Goal: Navigation & Orientation: Find specific page/section

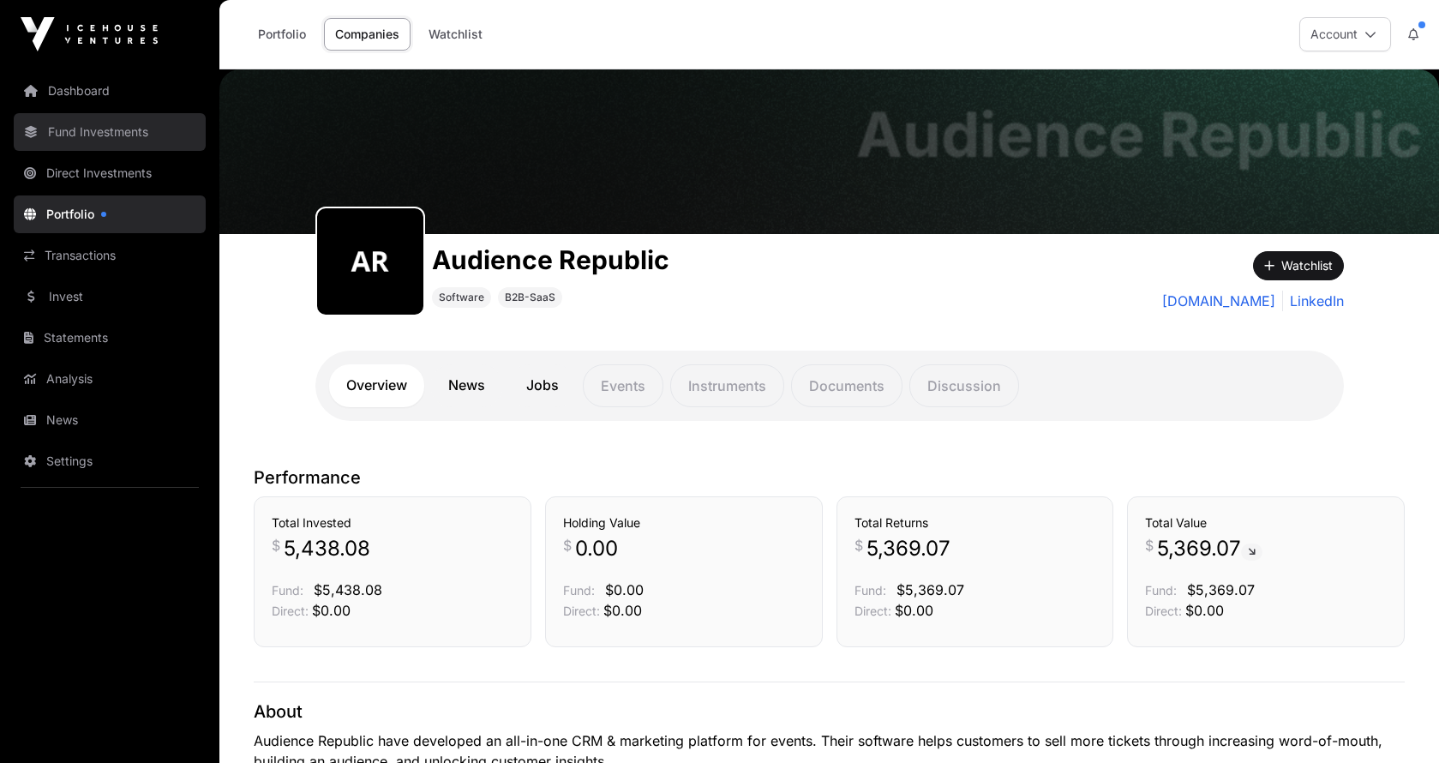
scroll to position [136, 0]
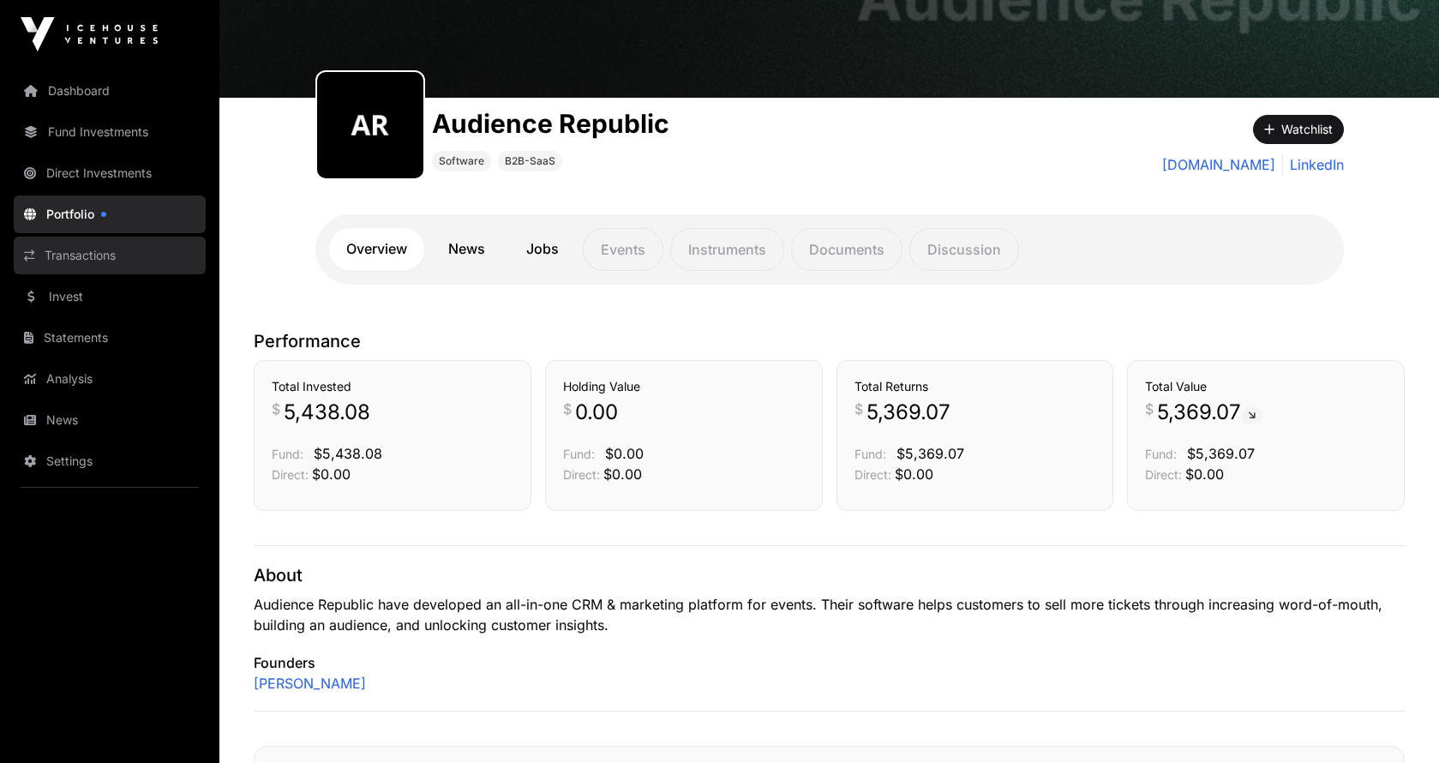
click at [93, 258] on link "Transactions" at bounding box center [110, 256] width 192 height 38
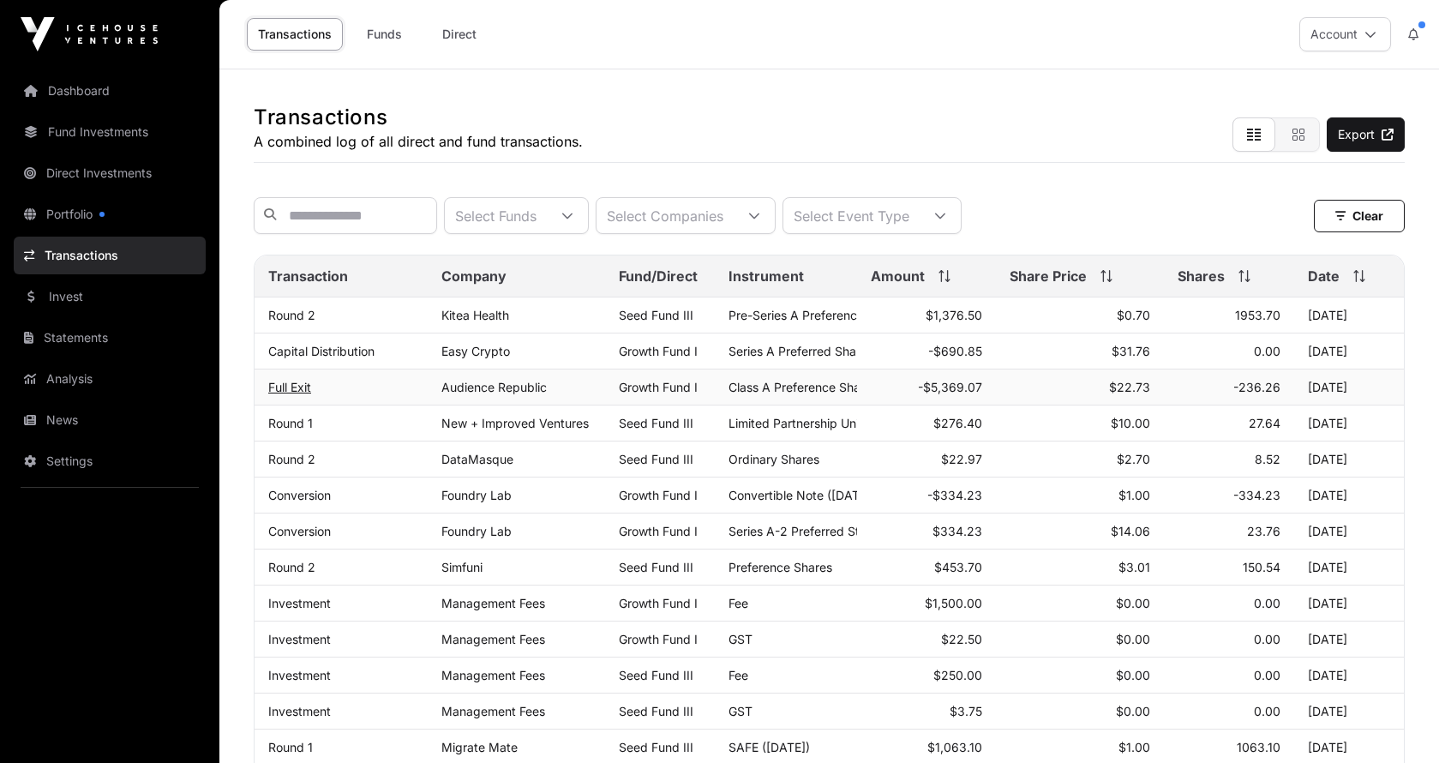
click at [291, 390] on link "Full Exit" at bounding box center [289, 387] width 43 height 15
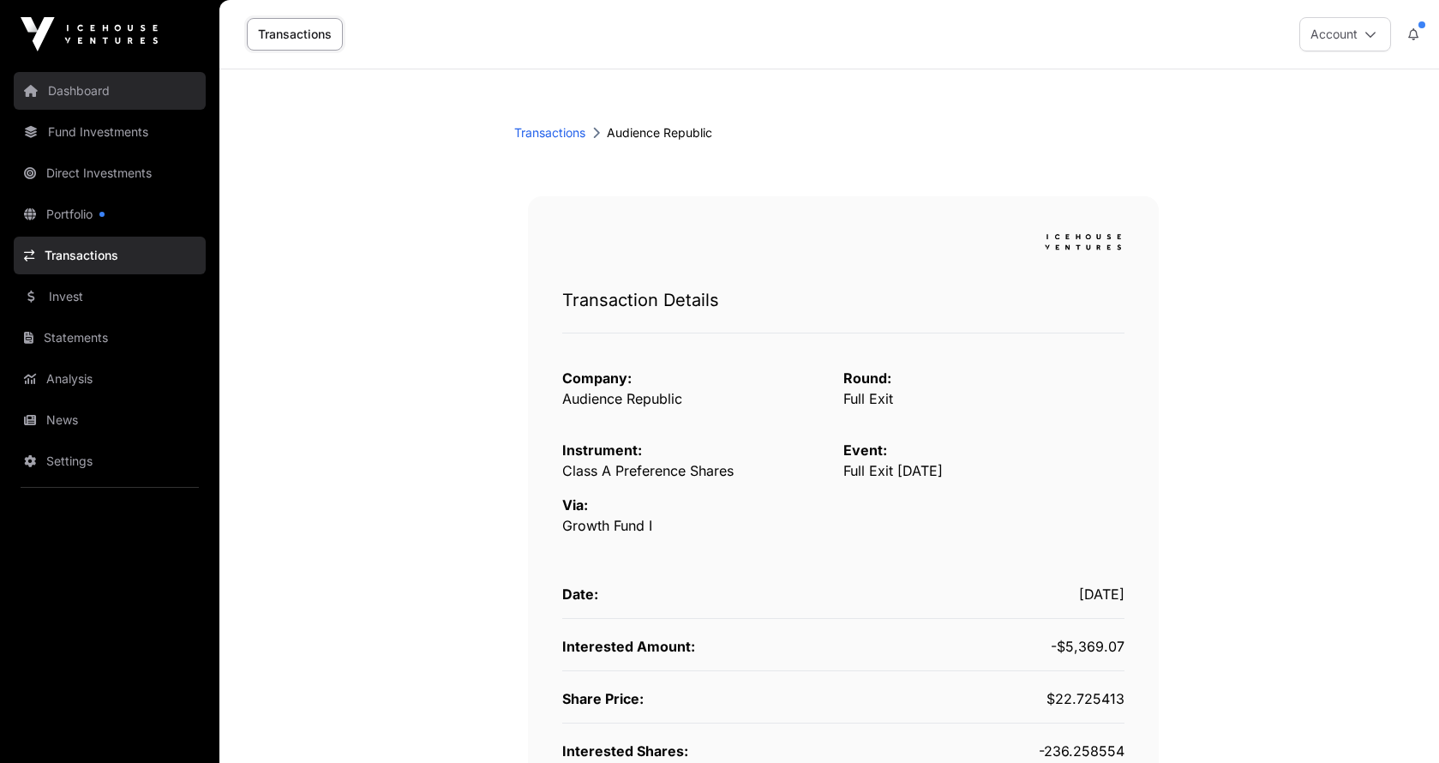
click at [94, 92] on link "Dashboard" at bounding box center [110, 91] width 192 height 38
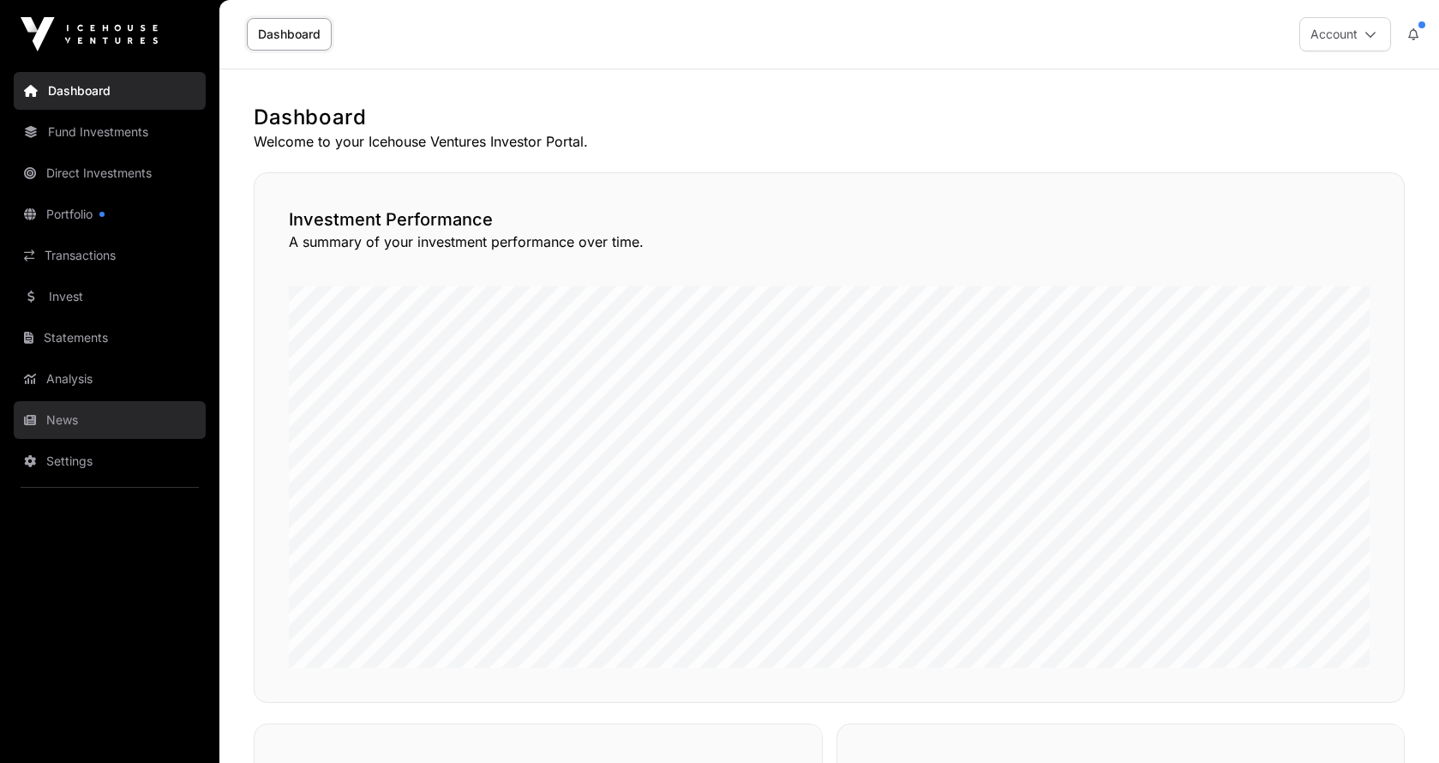
click at [68, 414] on link "News" at bounding box center [110, 420] width 192 height 38
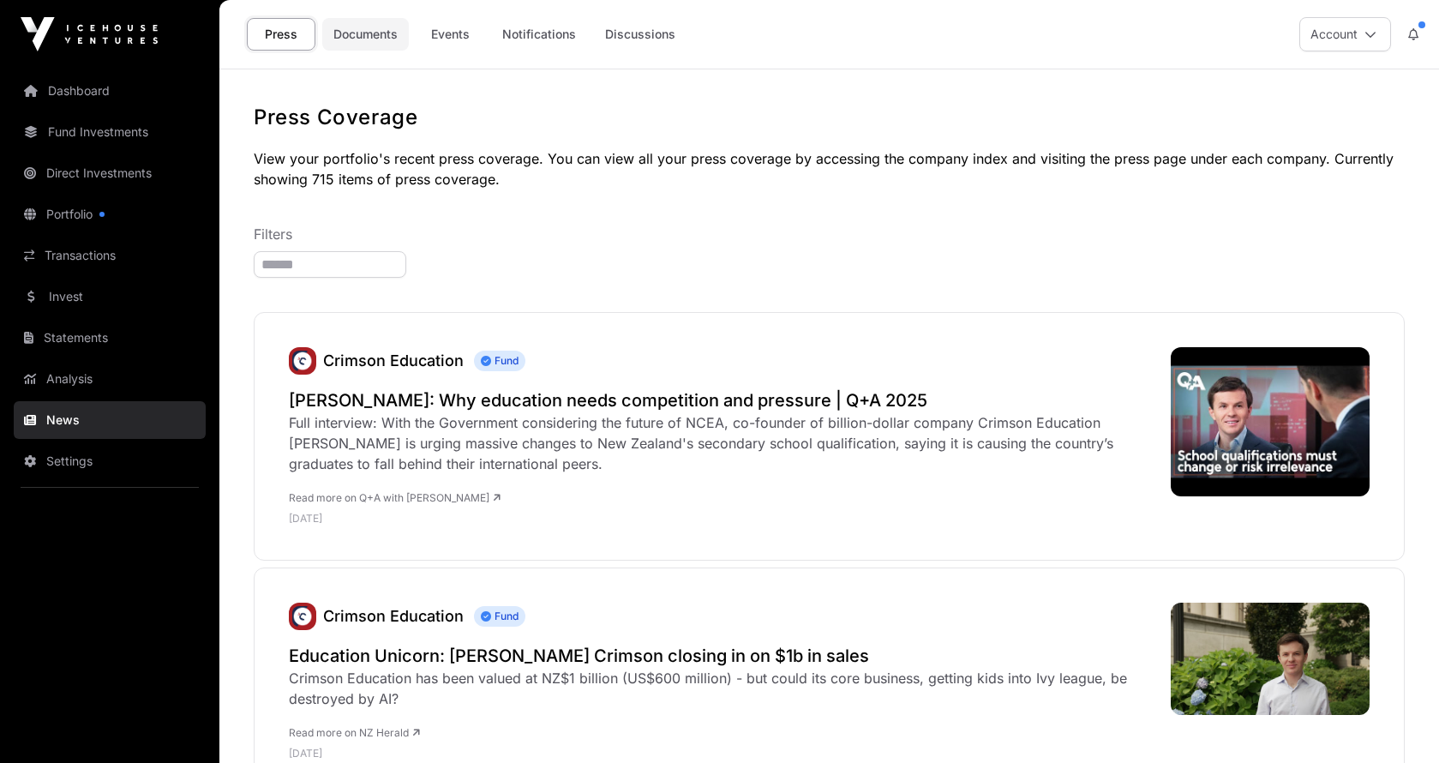
click at [377, 35] on link "Documents" at bounding box center [365, 34] width 87 height 33
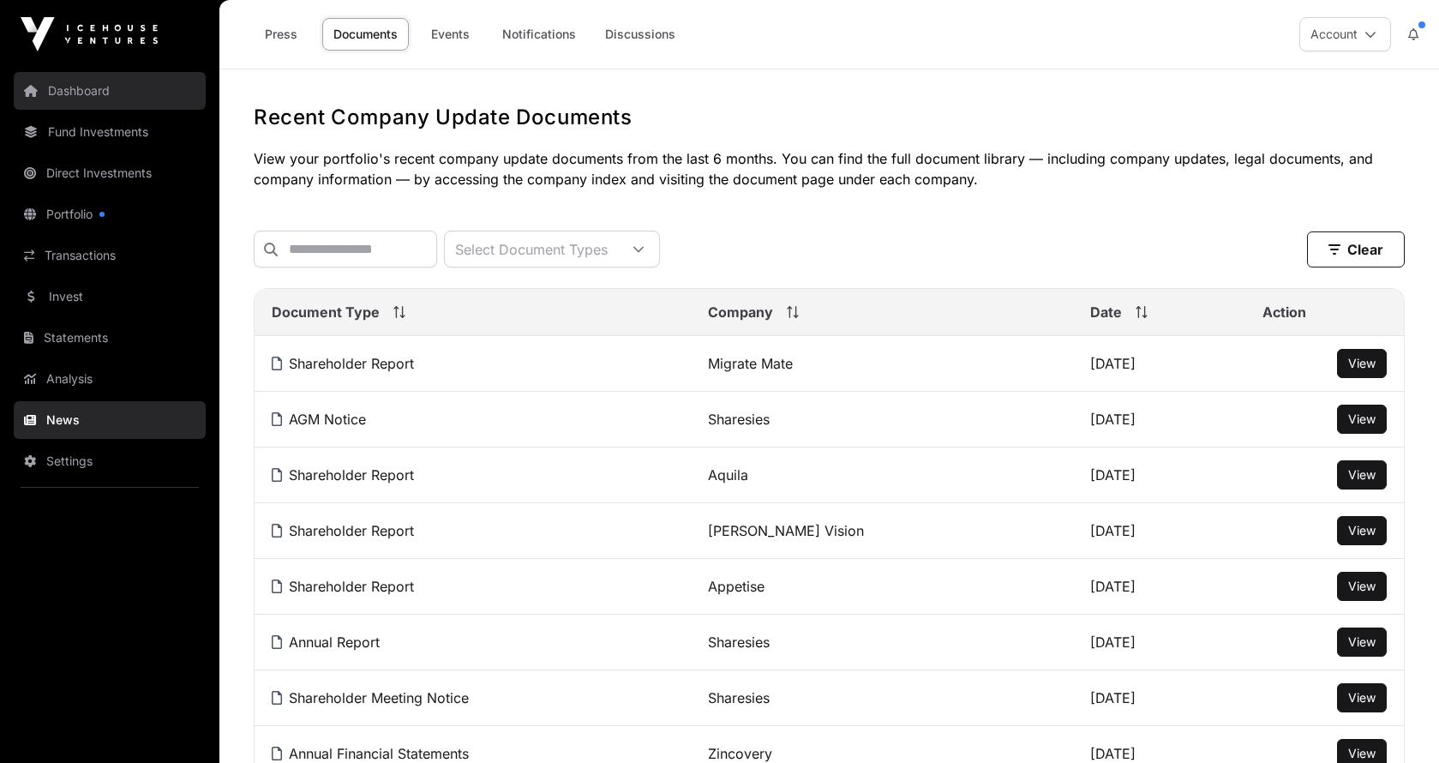
click at [91, 86] on link "Dashboard" at bounding box center [110, 91] width 192 height 38
